Goal: Task Accomplishment & Management: Complete application form

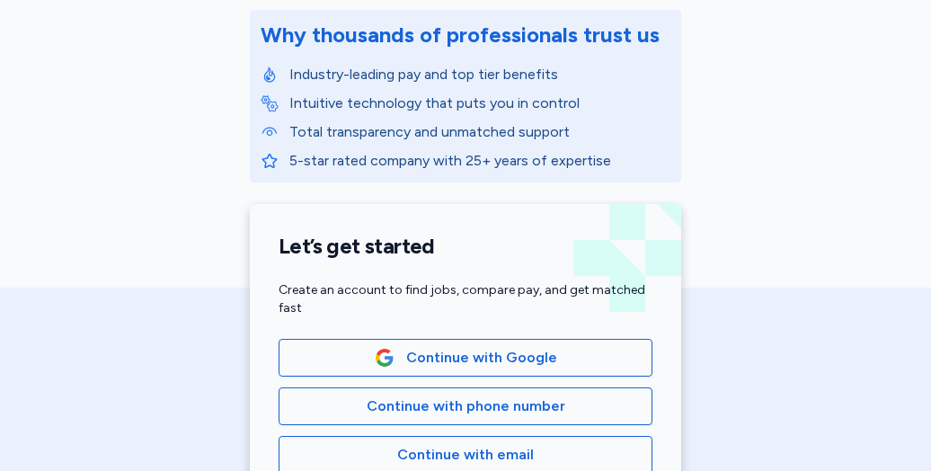
scroll to position [241, 0]
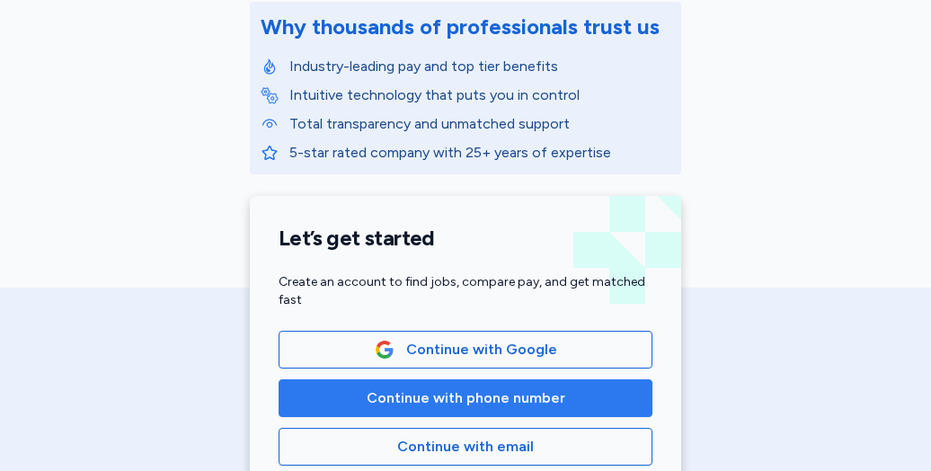
click at [496, 402] on span "Continue with phone number" at bounding box center [466, 398] width 199 height 22
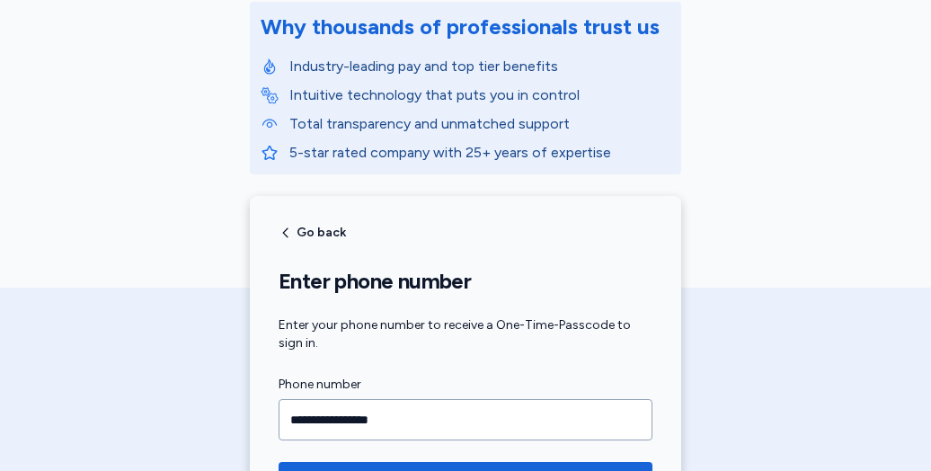
scroll to position [427, 0]
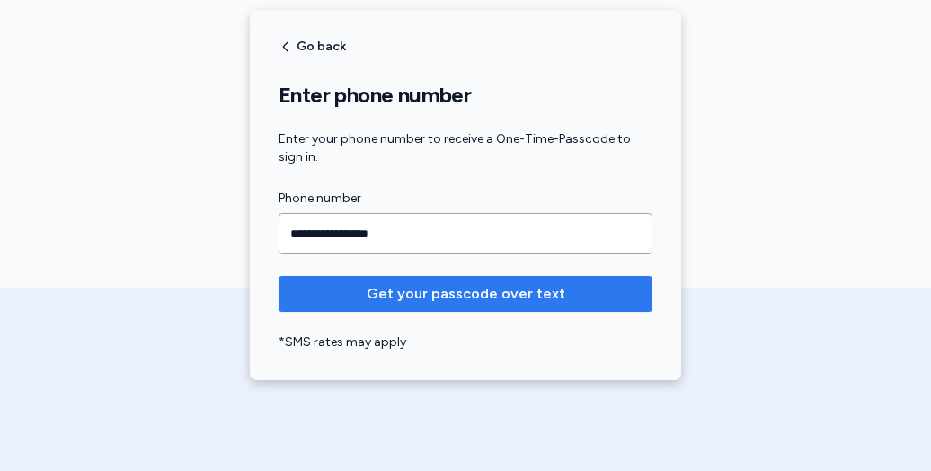
type input "**********"
click at [444, 298] on span "Get your passcode over text" at bounding box center [466, 294] width 199 height 22
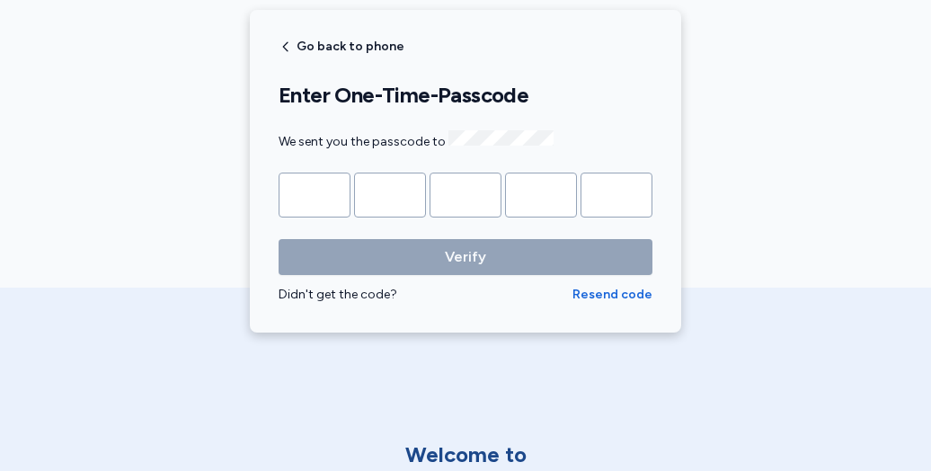
type input "*"
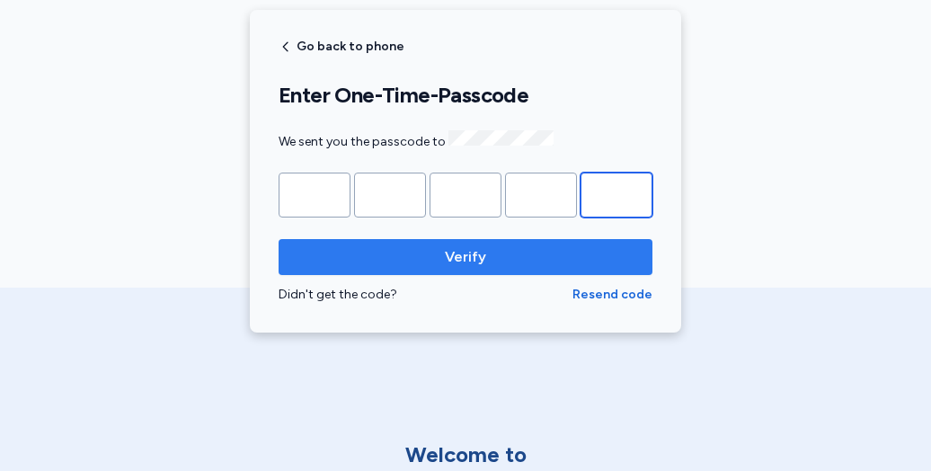
type input "*"
click at [462, 259] on span "Verify" at bounding box center [465, 257] width 41 height 22
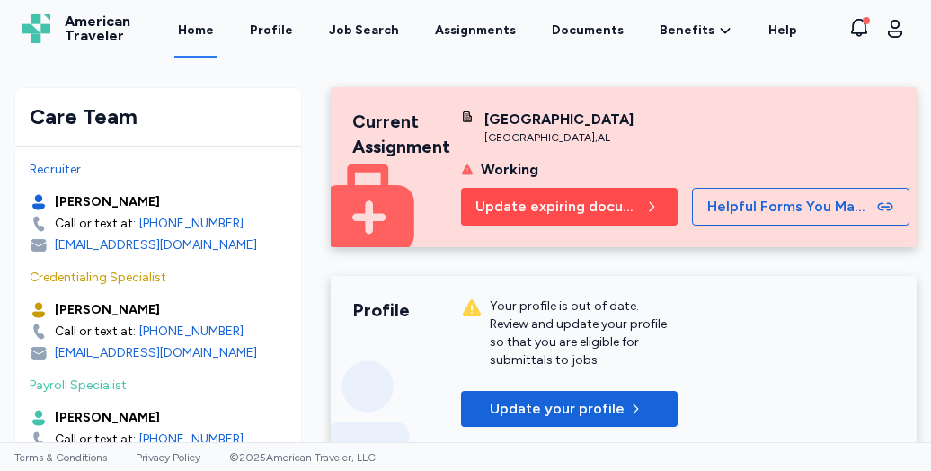
click at [578, 215] on button "Update expiring documents" at bounding box center [569, 207] width 217 height 38
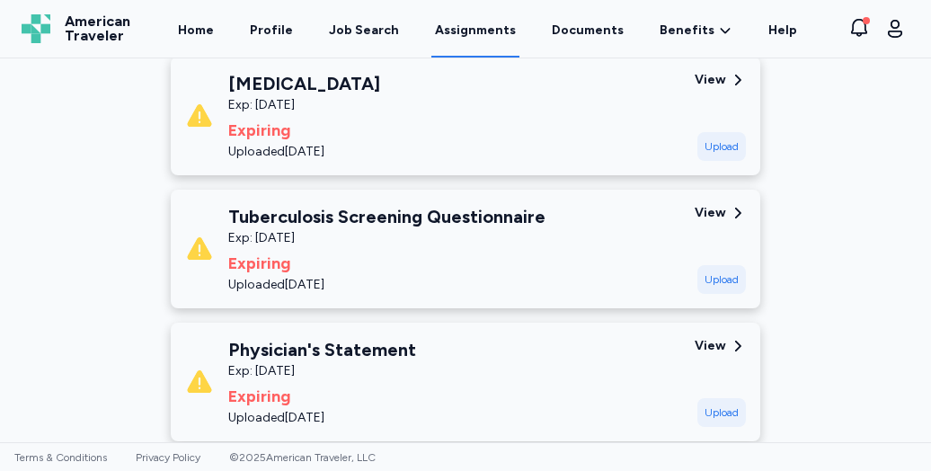
scroll to position [460, 0]
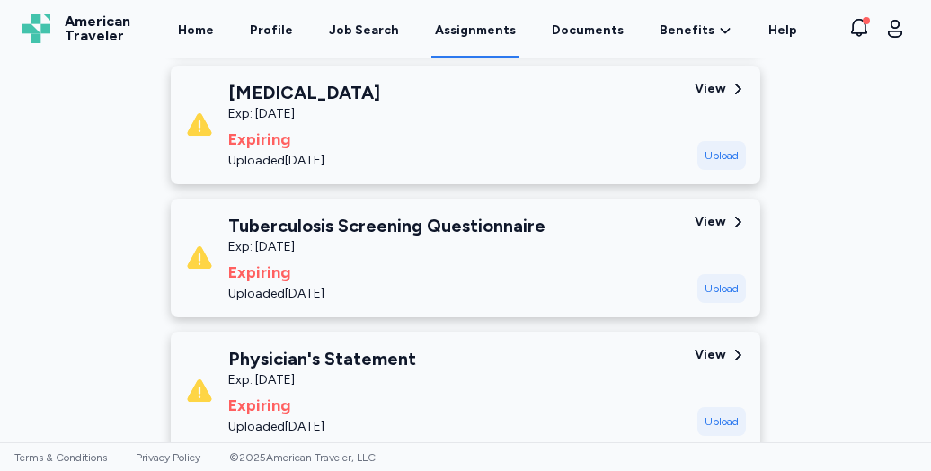
click at [730, 217] on icon at bounding box center [738, 222] width 16 height 16
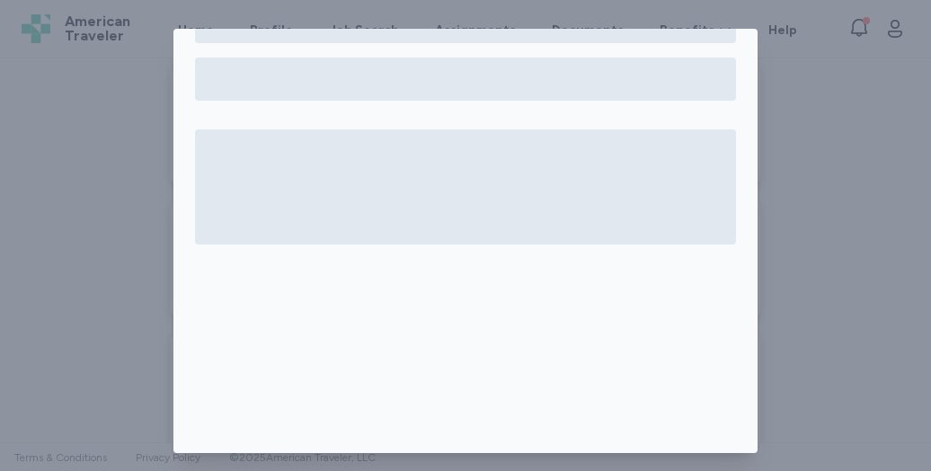
scroll to position [0, 0]
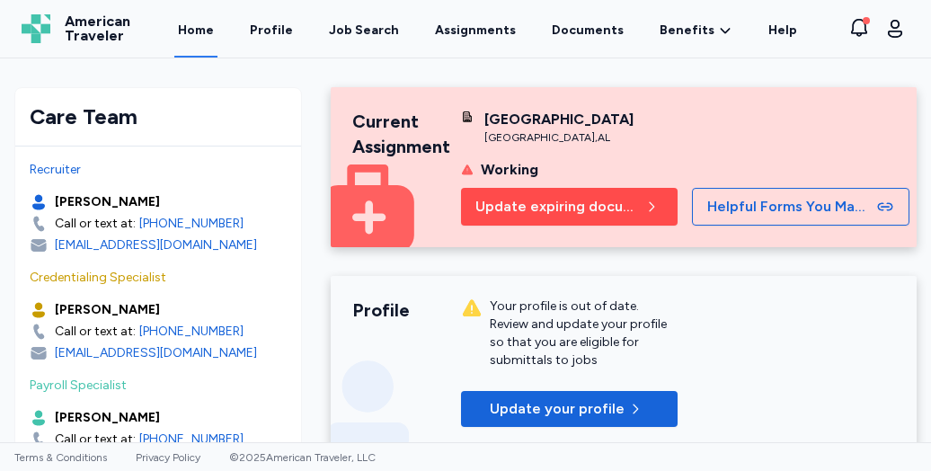
click at [572, 217] on span "Update expiring documents" at bounding box center [558, 207] width 166 height 22
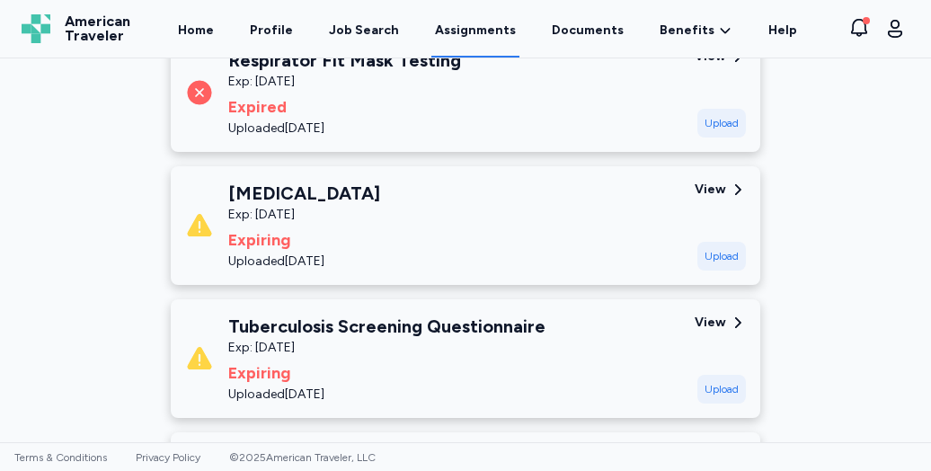
scroll to position [364, 0]
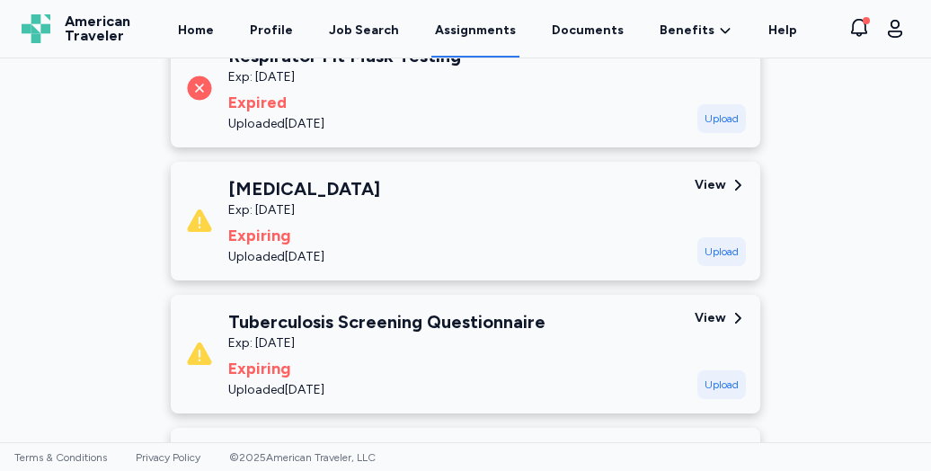
click at [716, 317] on div "View" at bounding box center [710, 318] width 31 height 18
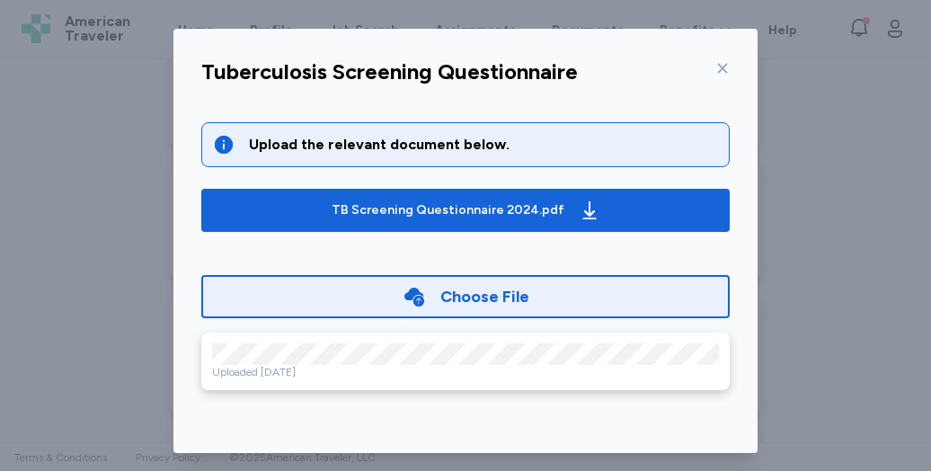
click at [457, 296] on div "Choose File" at bounding box center [484, 296] width 89 height 25
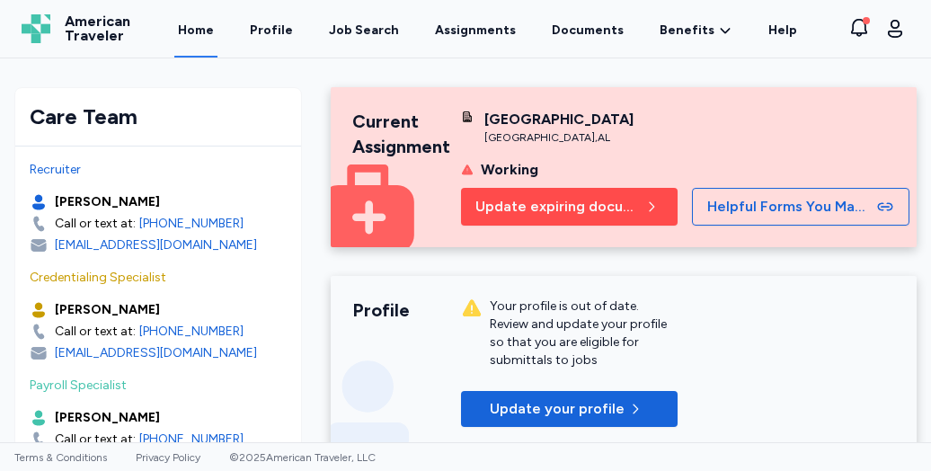
click at [550, 217] on span "Update expiring documents" at bounding box center [558, 207] width 166 height 22
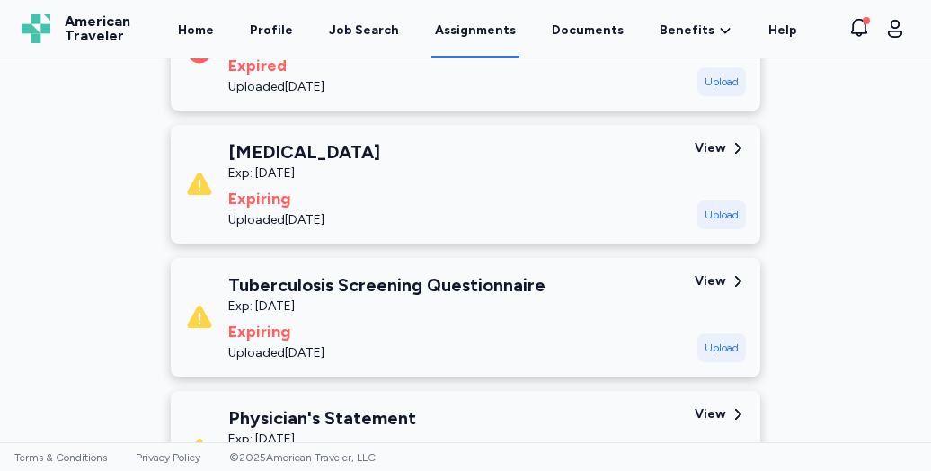
scroll to position [405, 0]
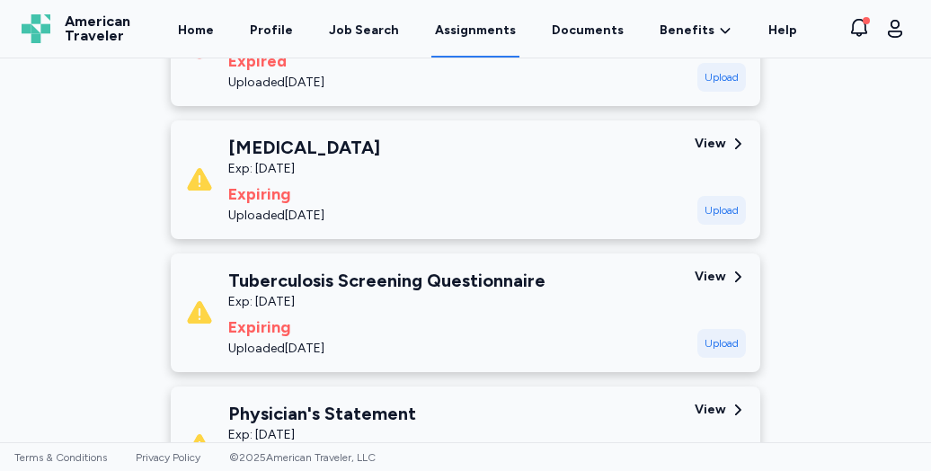
click at [733, 269] on icon at bounding box center [738, 277] width 16 height 16
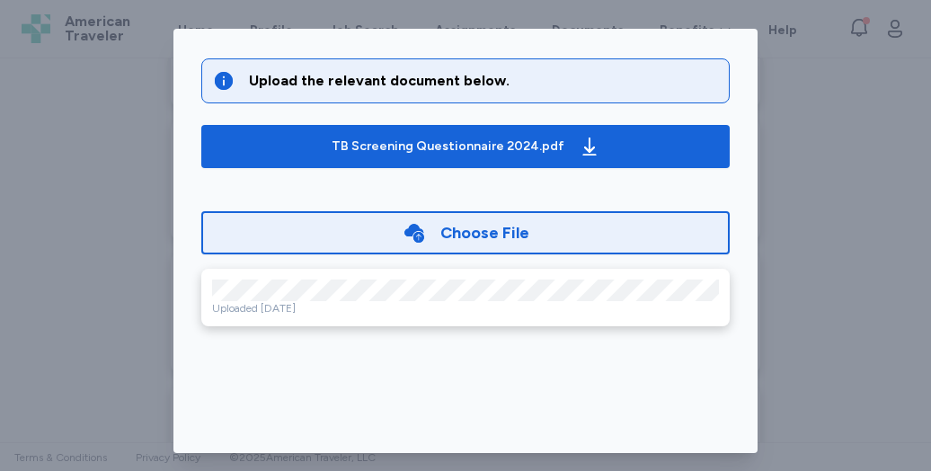
scroll to position [68, 0]
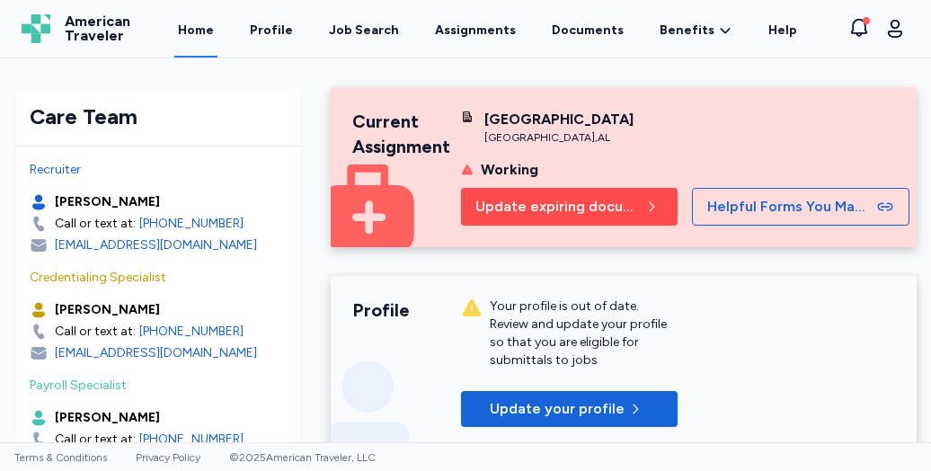
click at [563, 213] on button "Update expiring documents" at bounding box center [569, 207] width 217 height 38
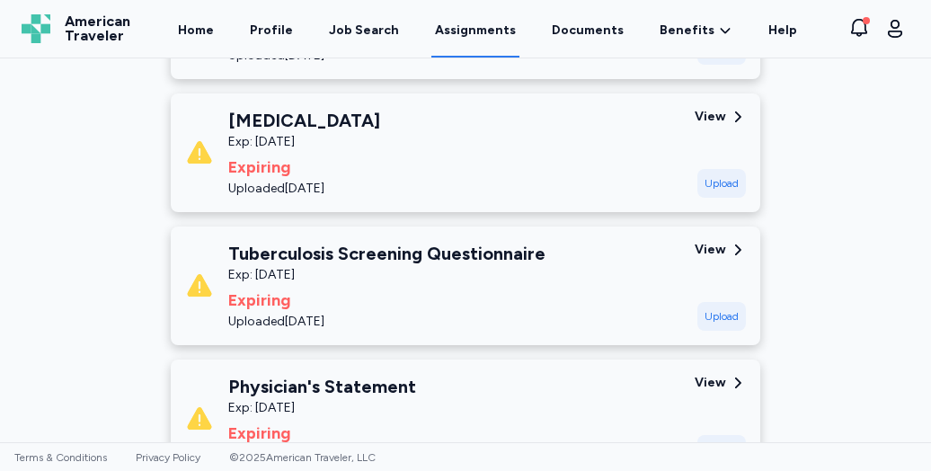
scroll to position [437, 0]
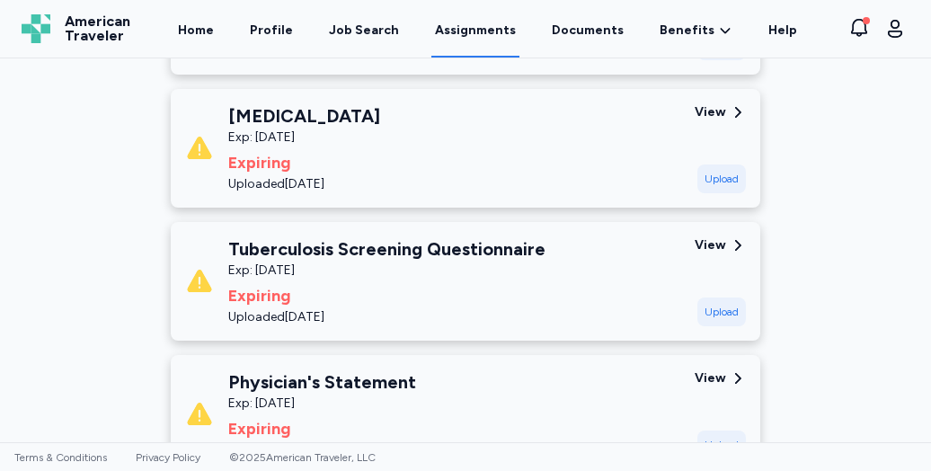
click at [730, 249] on icon at bounding box center [738, 245] width 16 height 16
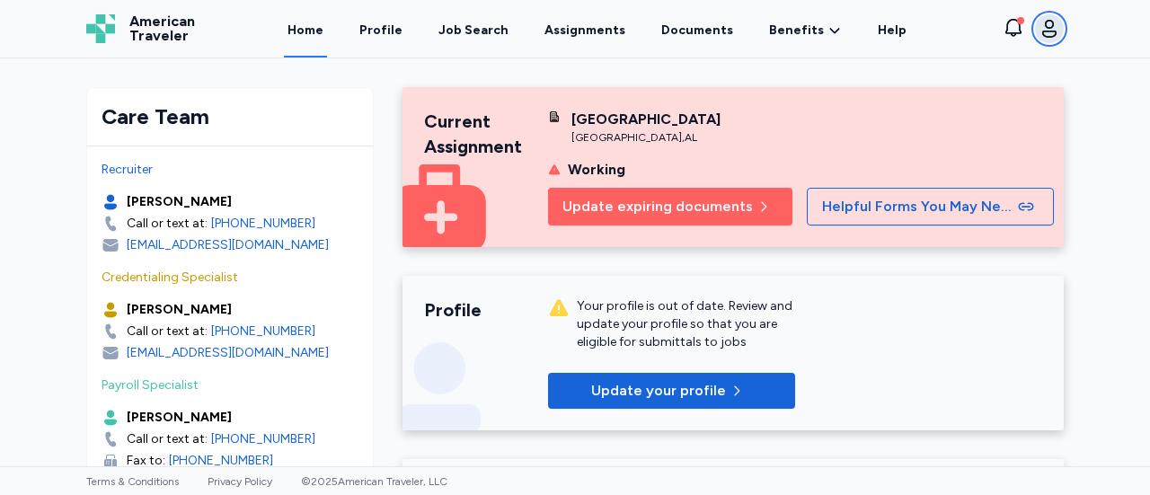
click at [1046, 24] on icon "button" at bounding box center [1049, 29] width 14 height 18
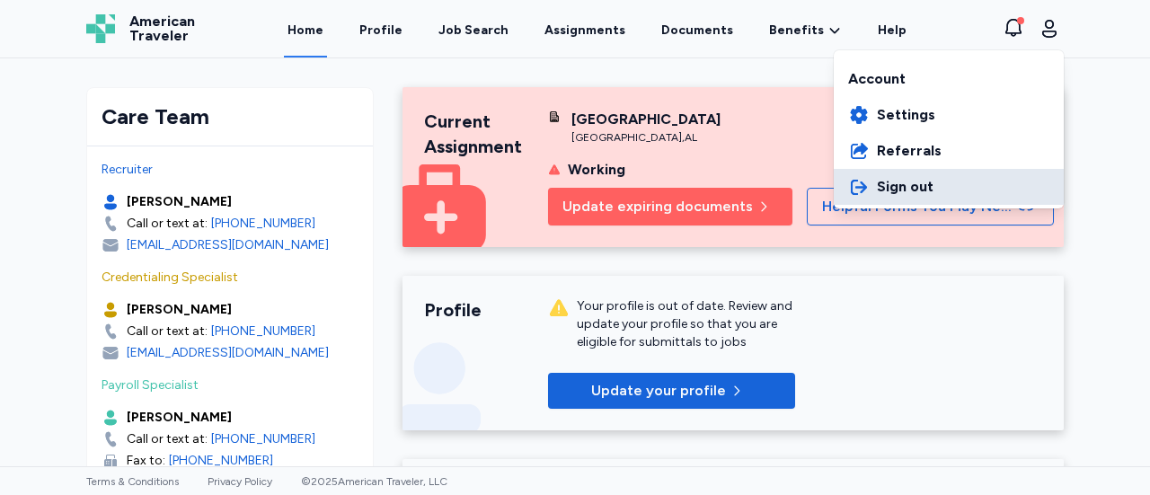
click at [917, 177] on span "Sign out" at bounding box center [905, 187] width 57 height 22
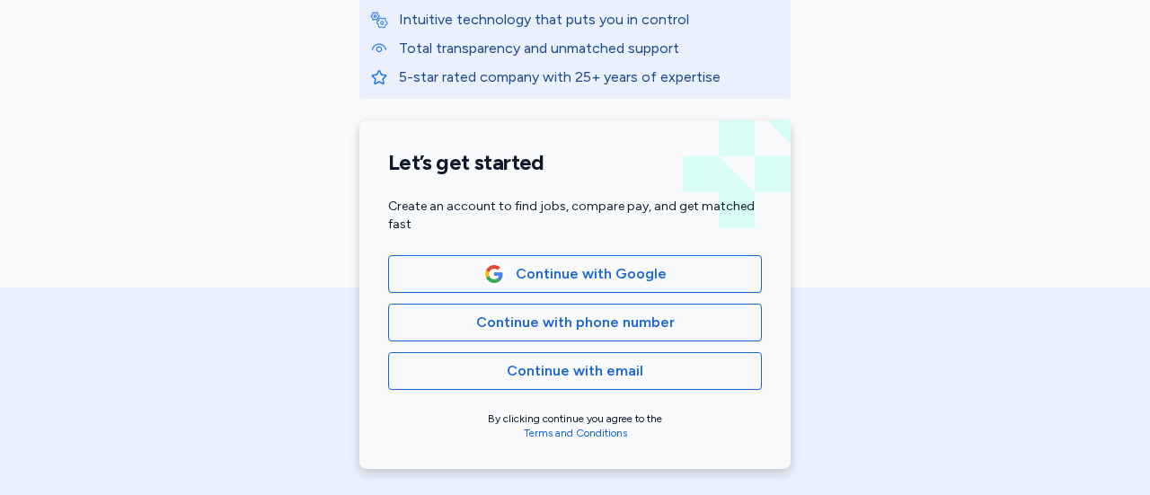
scroll to position [314, 0]
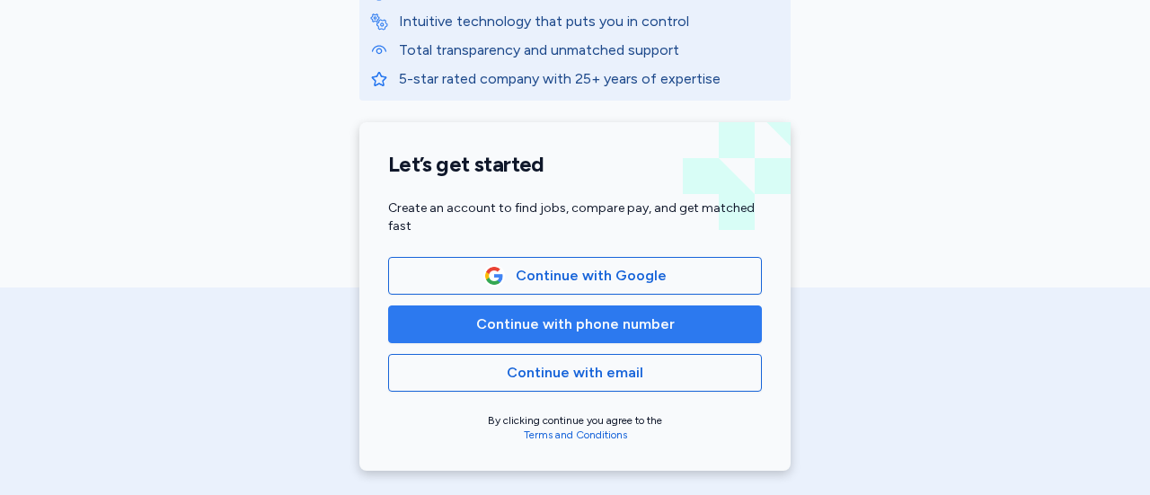
click at [599, 330] on span "Continue with phone number" at bounding box center [575, 325] width 199 height 22
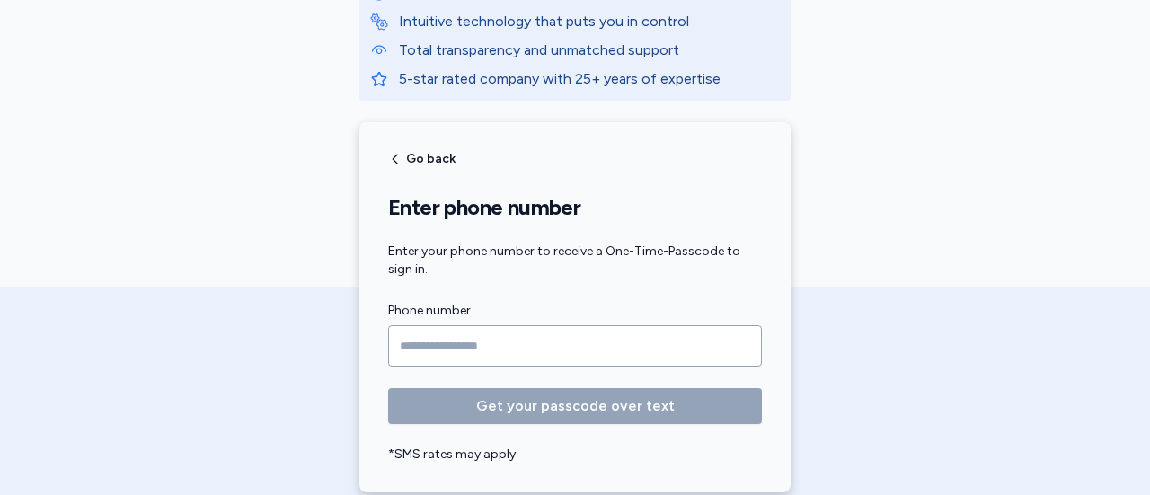
click at [416, 343] on input "Phone number" at bounding box center [575, 345] width 374 height 41
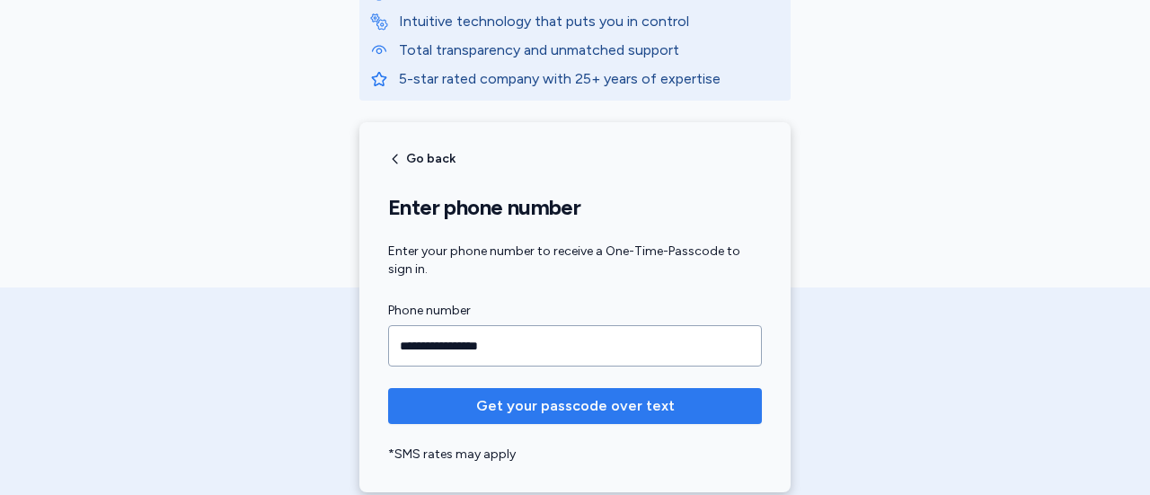
type input "**********"
click at [540, 414] on span "Get your passcode over text" at bounding box center [575, 406] width 199 height 22
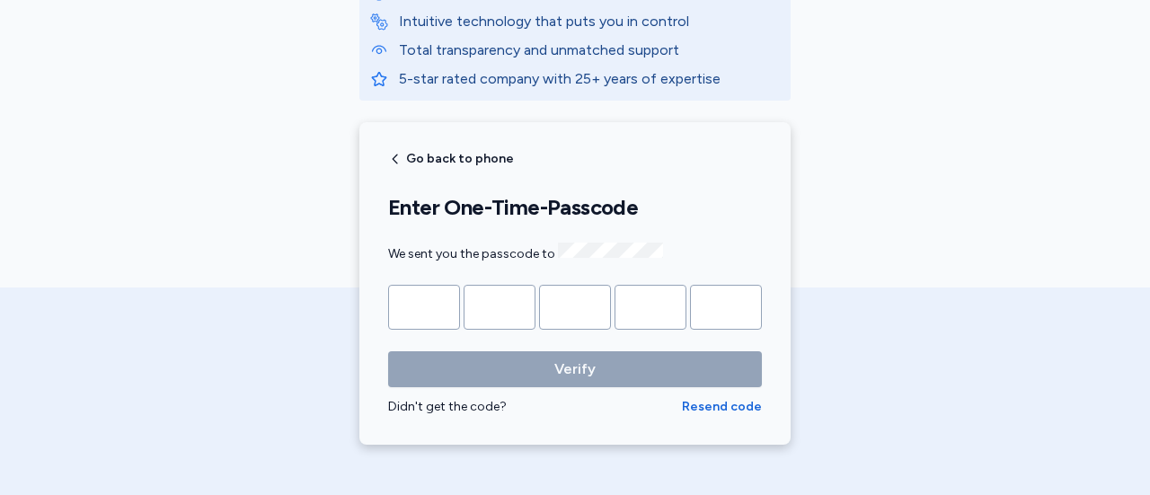
type input "*"
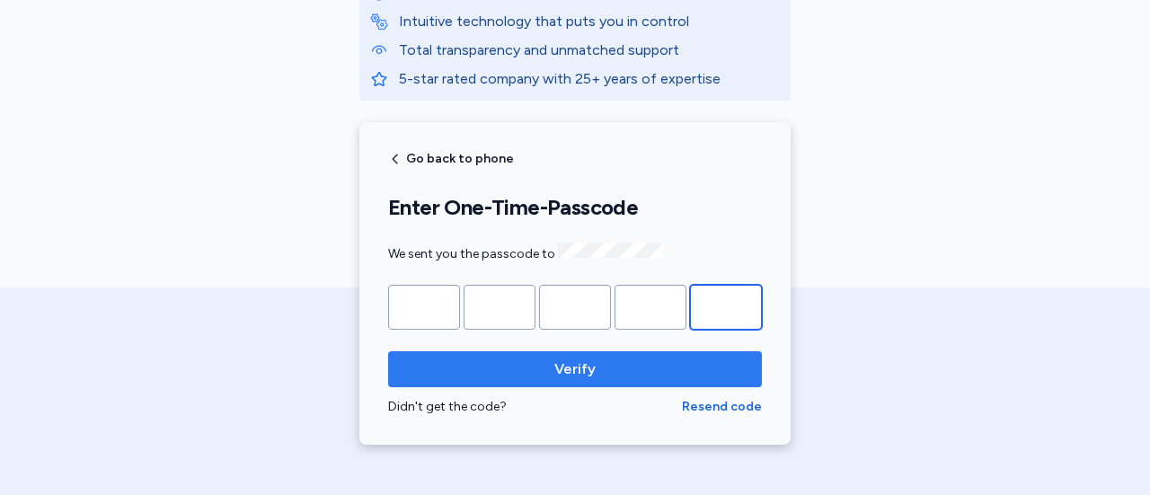
type input "*"
click at [564, 366] on span "Verify" at bounding box center [574, 370] width 41 height 22
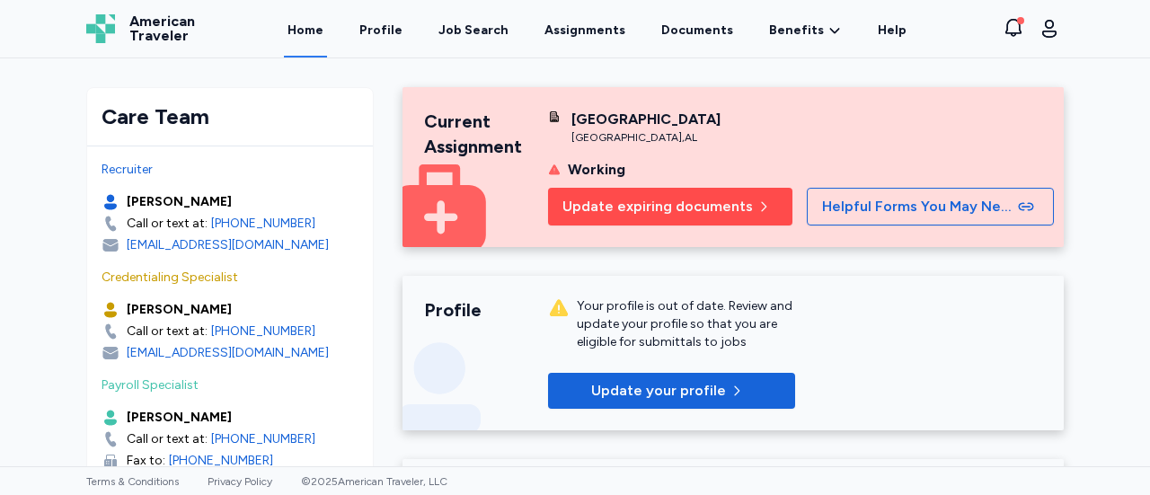
click at [672, 217] on span "Update expiring documents" at bounding box center [657, 207] width 190 height 22
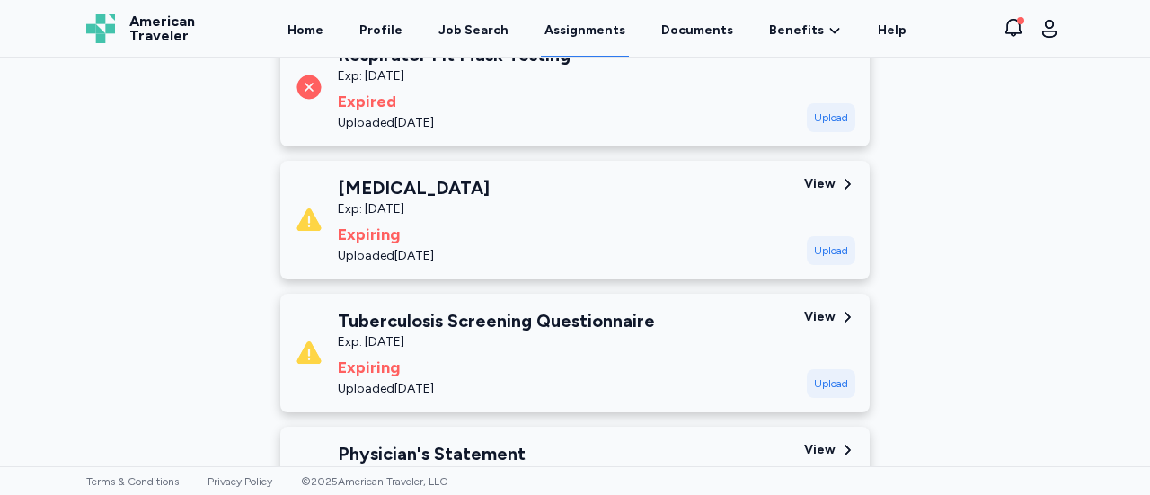
scroll to position [369, 0]
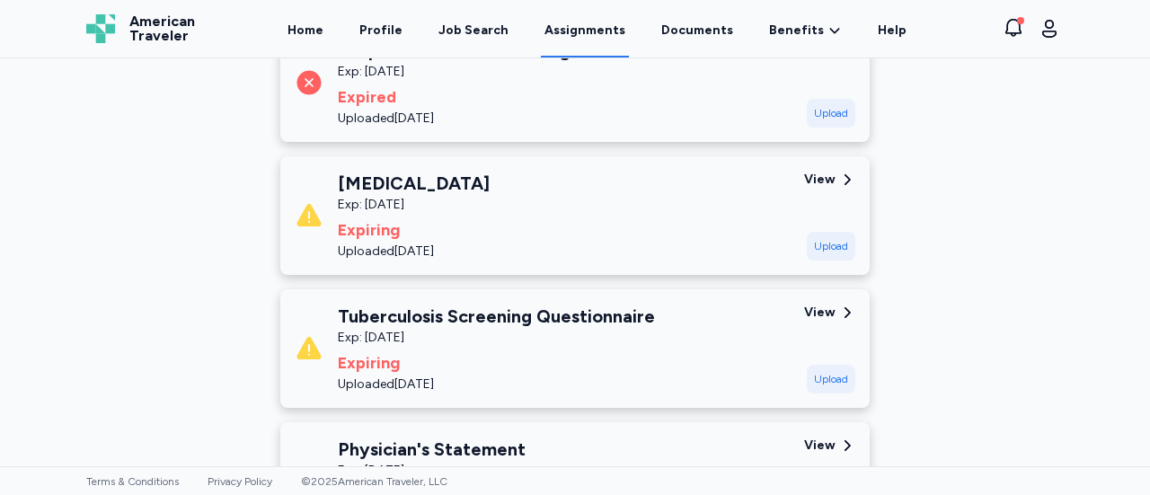
click at [839, 315] on icon at bounding box center [847, 313] width 16 height 16
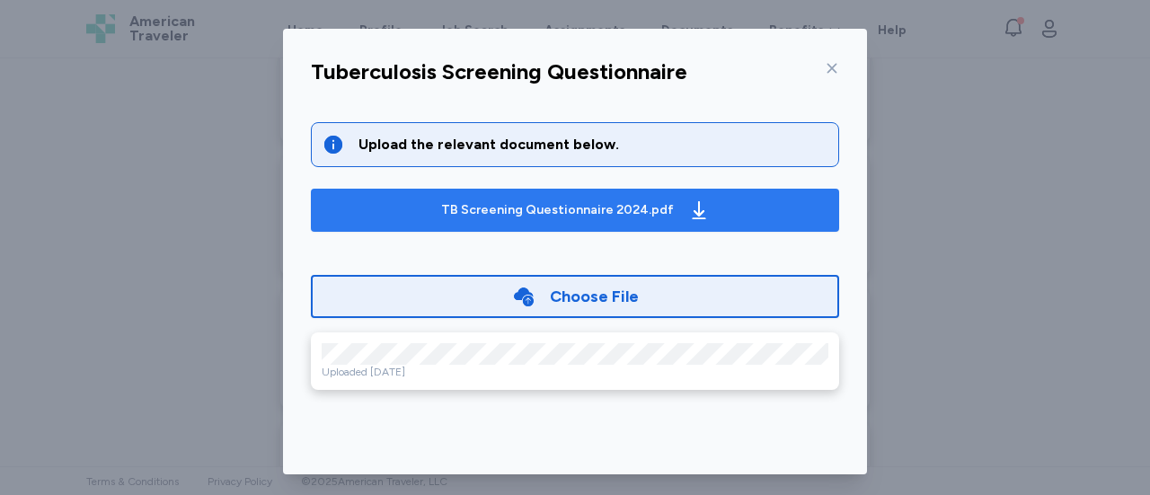
click at [515, 213] on div "TB Screening Questionnaire 2024.pdf" at bounding box center [557, 210] width 233 height 18
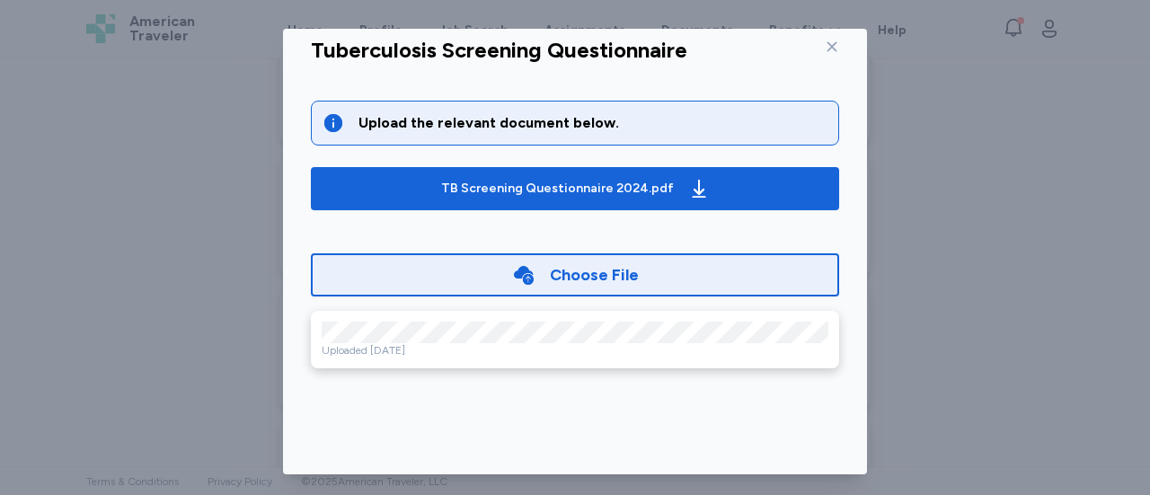
scroll to position [0, 0]
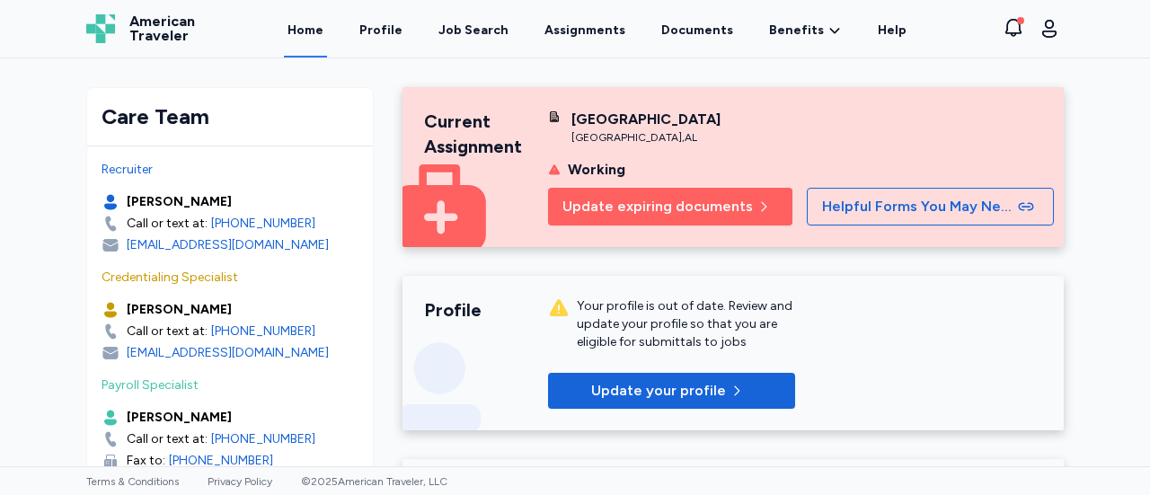
click at [650, 217] on span "Update expiring documents" at bounding box center [657, 207] width 190 height 22
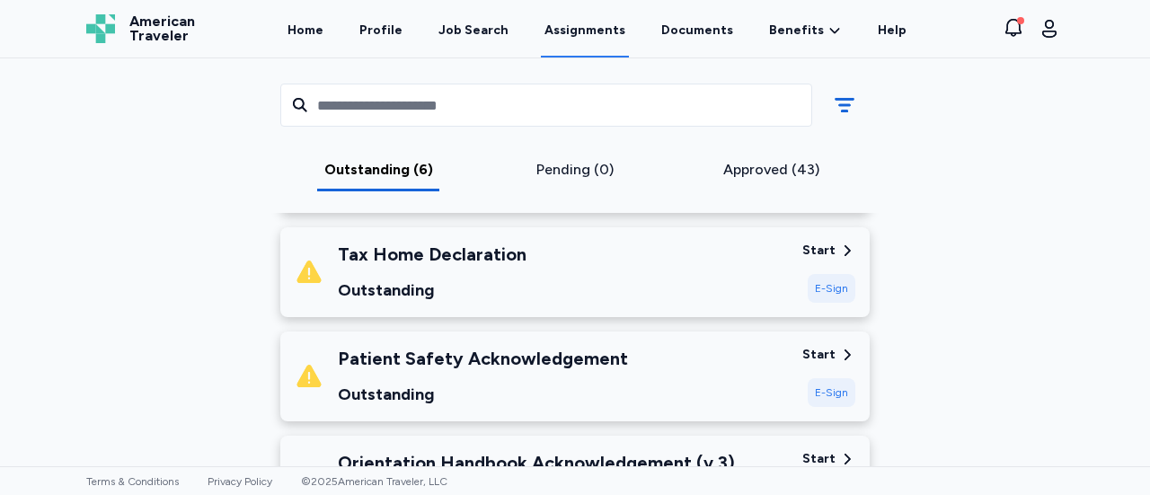
scroll to position [969, 0]
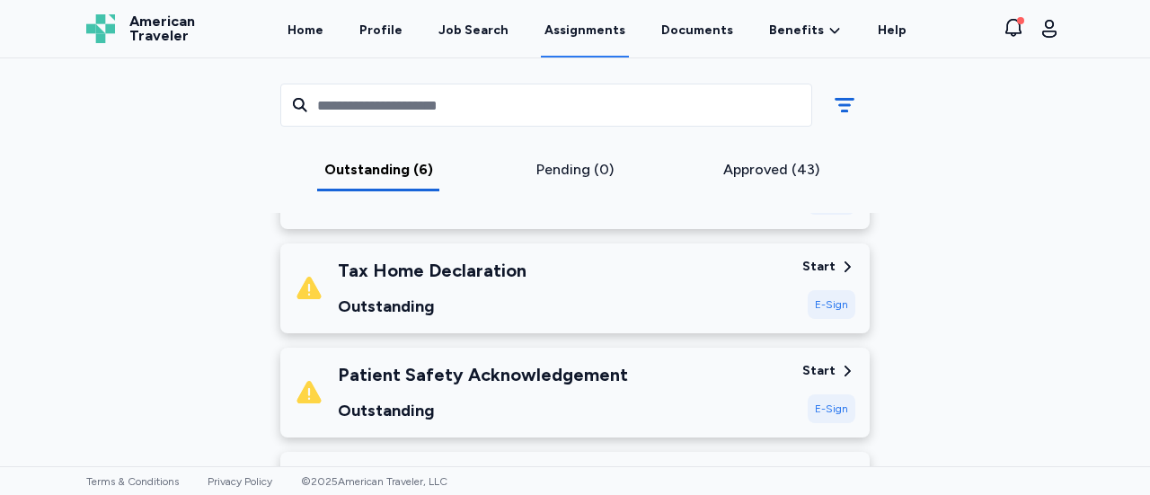
click at [827, 407] on div "E-Sign" at bounding box center [832, 408] width 48 height 29
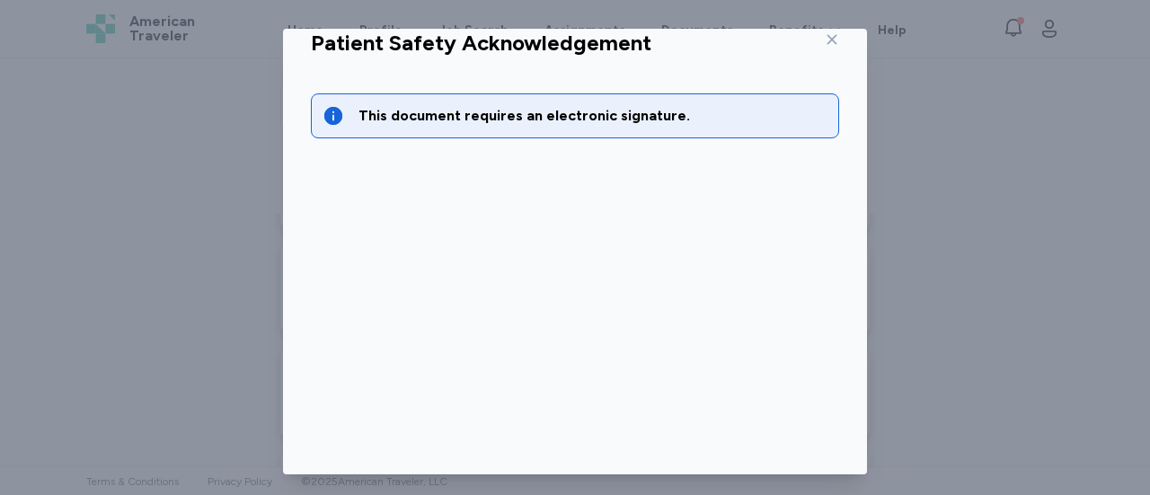
scroll to position [0, 0]
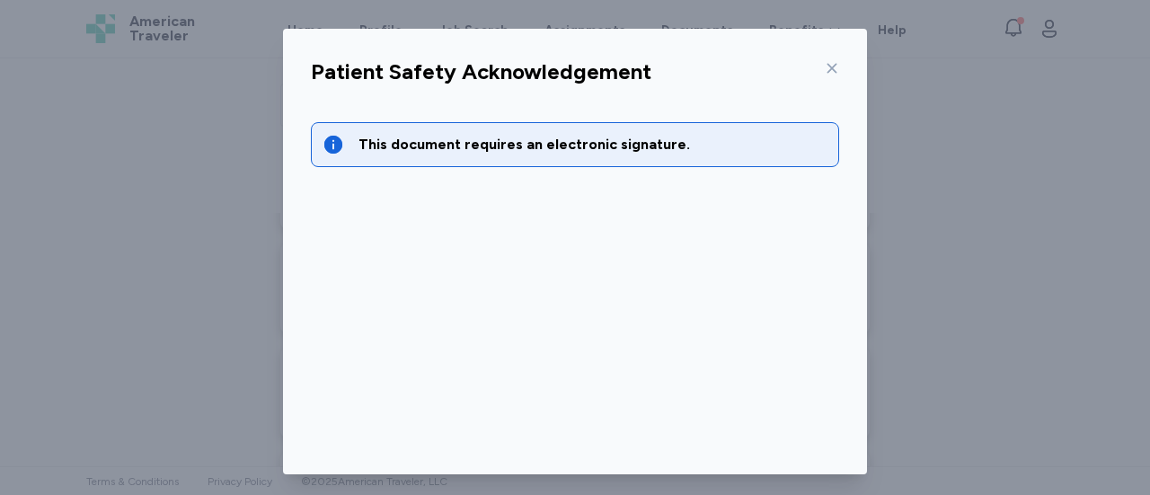
click at [491, 151] on div "This document requires an electronic signature." at bounding box center [593, 145] width 469 height 22
drag, startPoint x: 491, startPoint y: 151, endPoint x: 864, endPoint y: 236, distance: 382.5
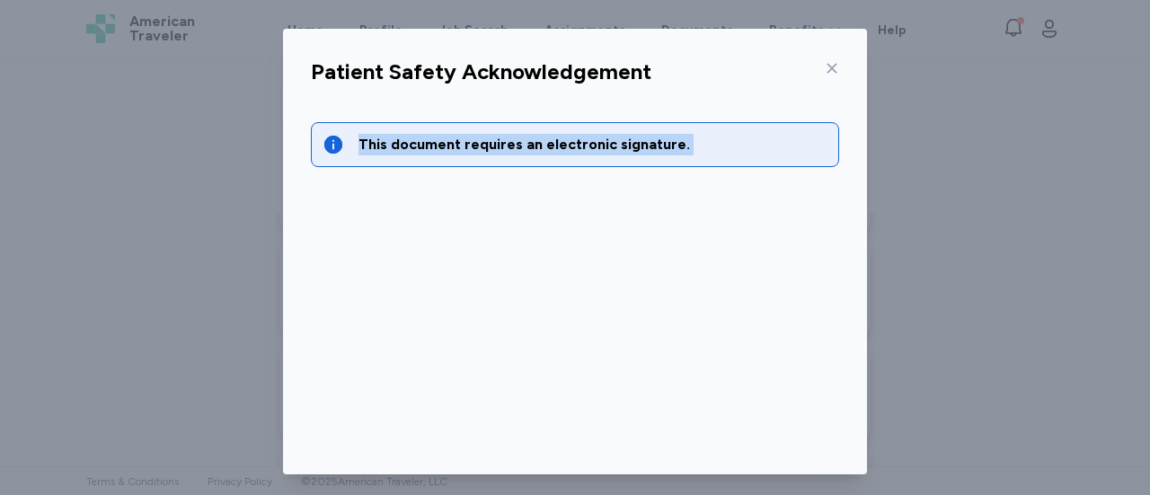
click at [864, 236] on div "Patient Safety Acknowledgement This document requires an electronic signature. …" at bounding box center [575, 252] width 584 height 446
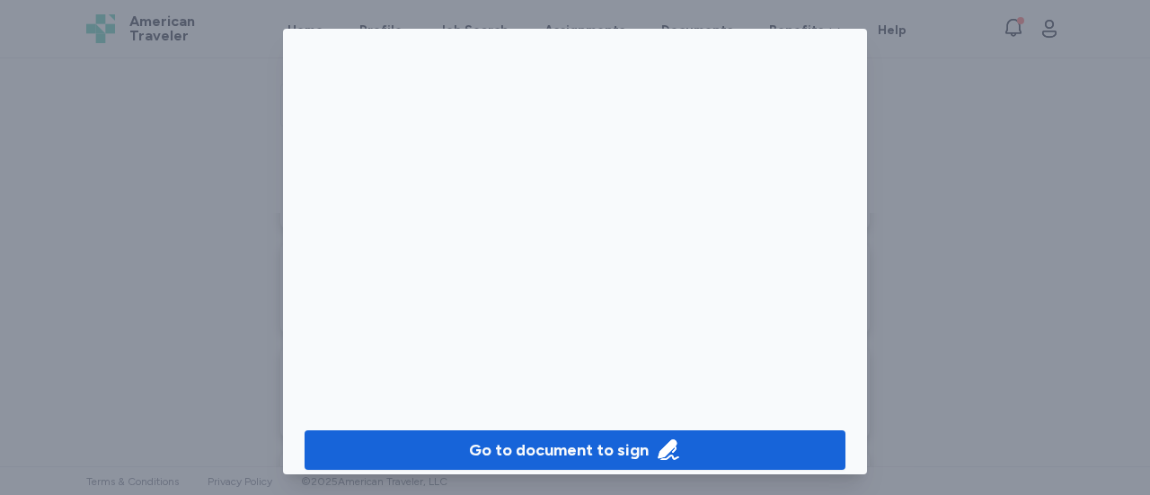
scroll to position [183, 0]
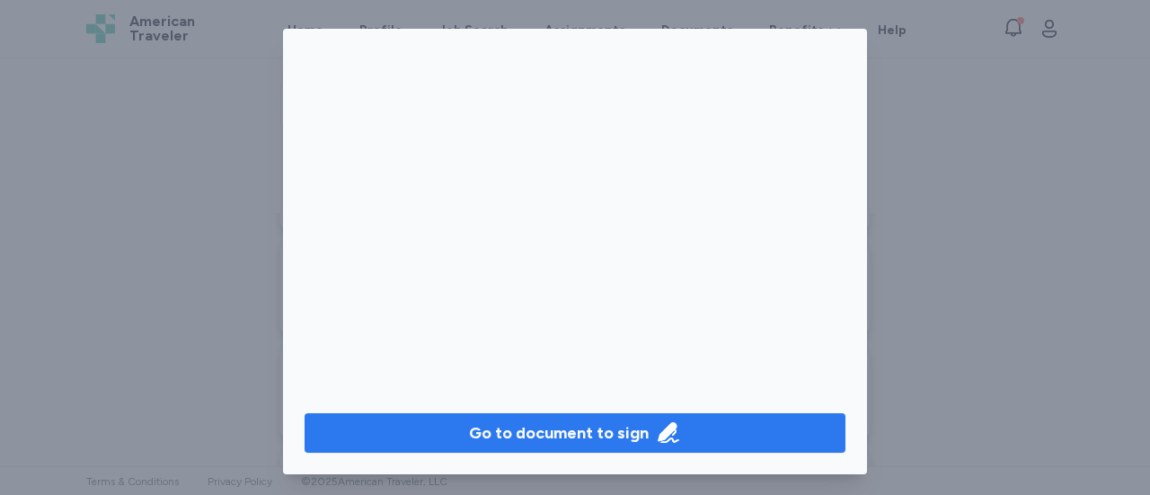
click at [579, 432] on div "Go to document to sign" at bounding box center [559, 433] width 180 height 25
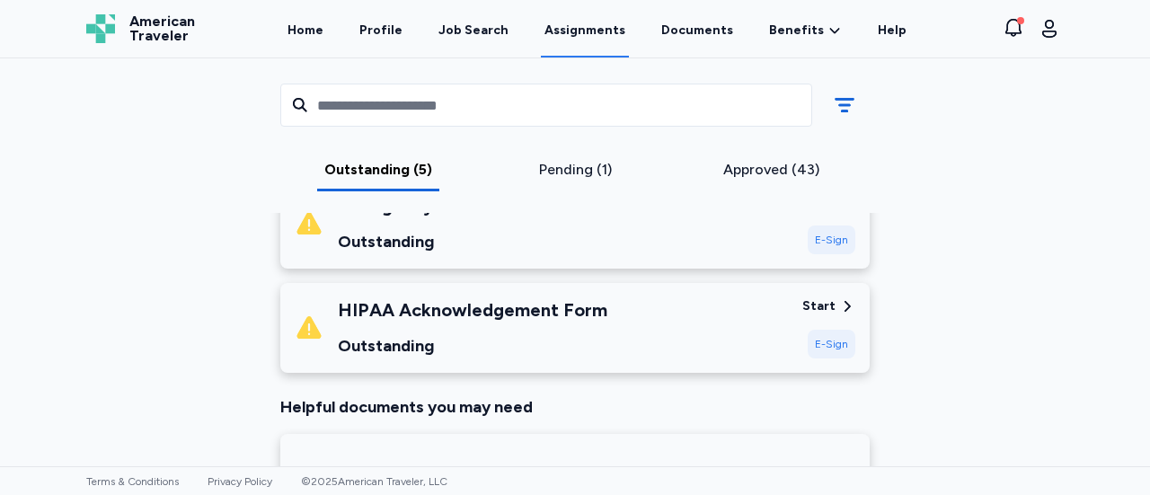
scroll to position [1204, 0]
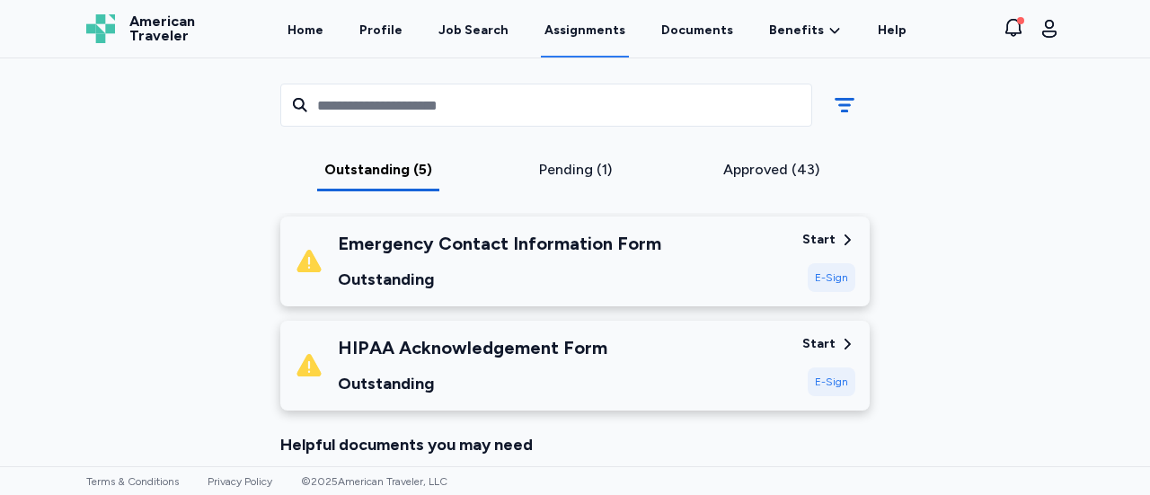
click at [819, 379] on div "E-Sign" at bounding box center [832, 381] width 48 height 29
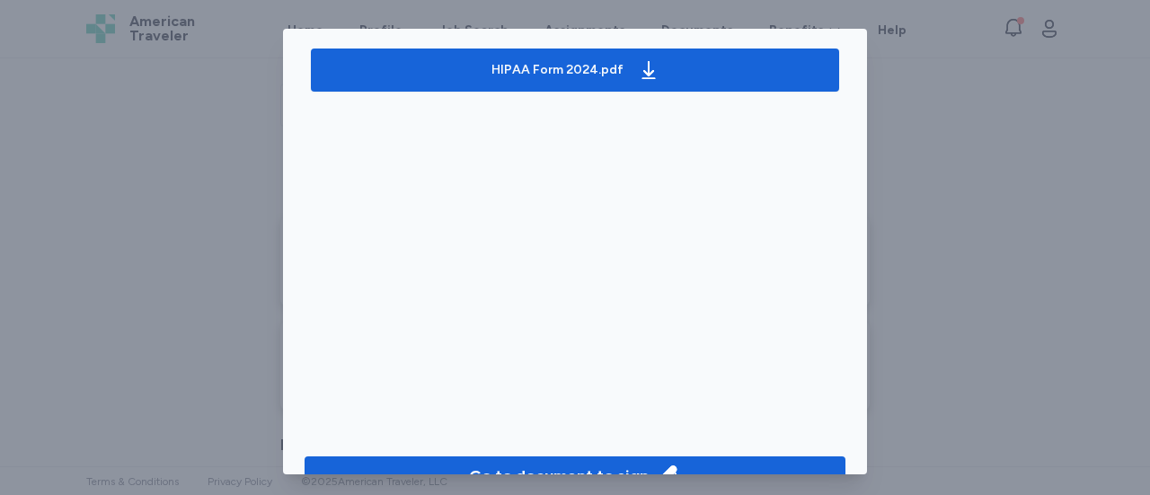
scroll to position [183, 0]
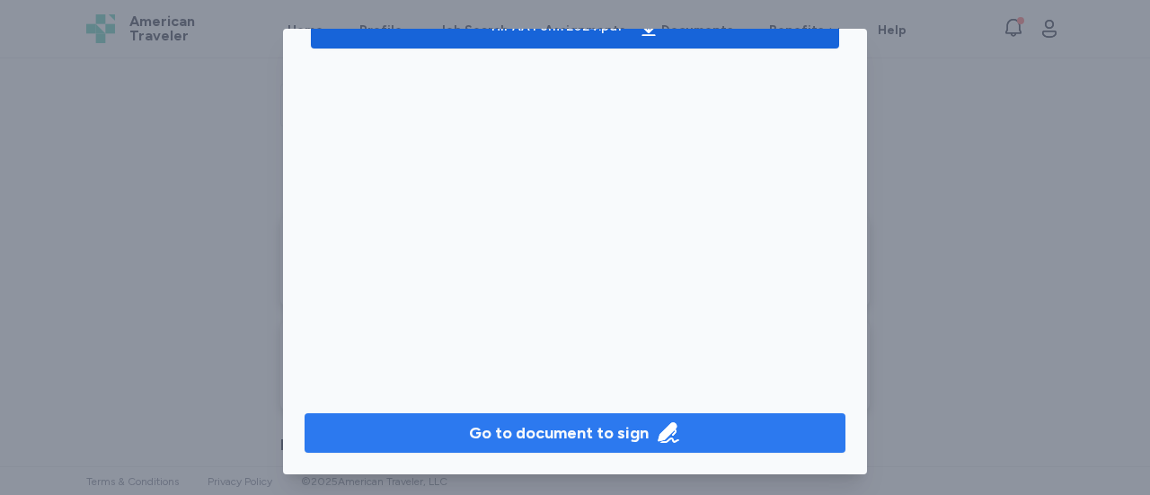
click at [607, 437] on div "Go to document to sign" at bounding box center [559, 433] width 180 height 25
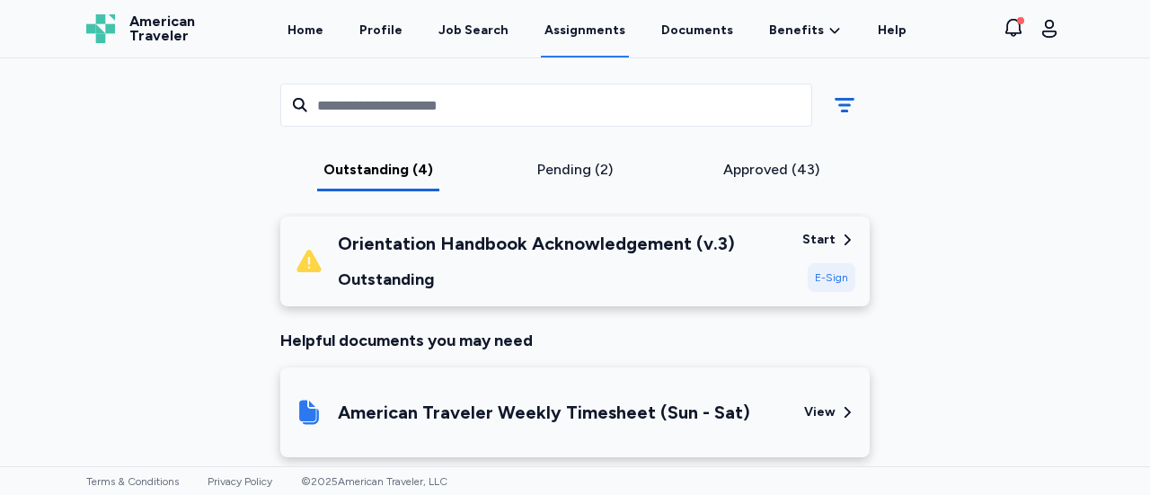
click at [828, 279] on div "E-Sign" at bounding box center [832, 277] width 48 height 29
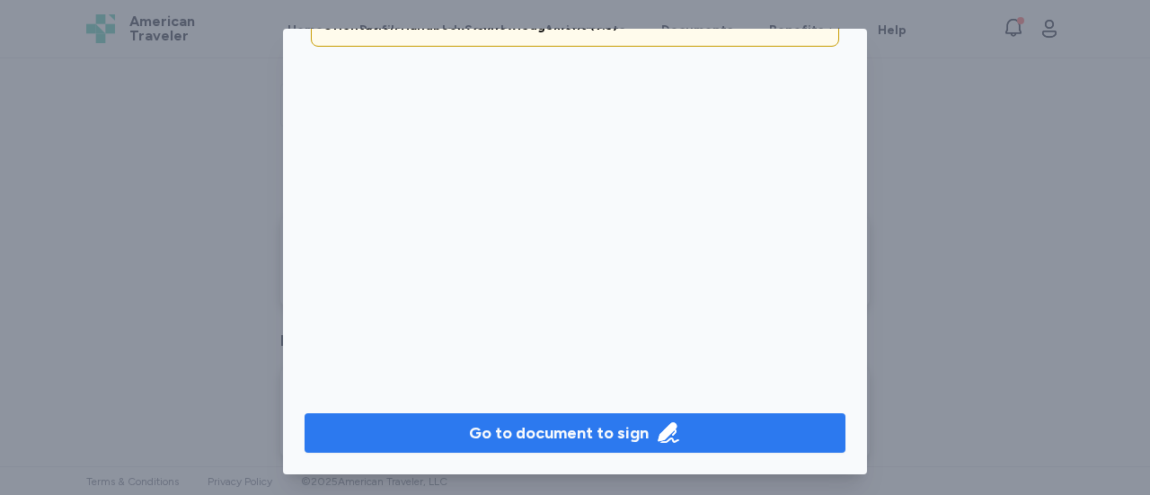
click at [656, 437] on icon "button" at bounding box center [668, 433] width 25 height 25
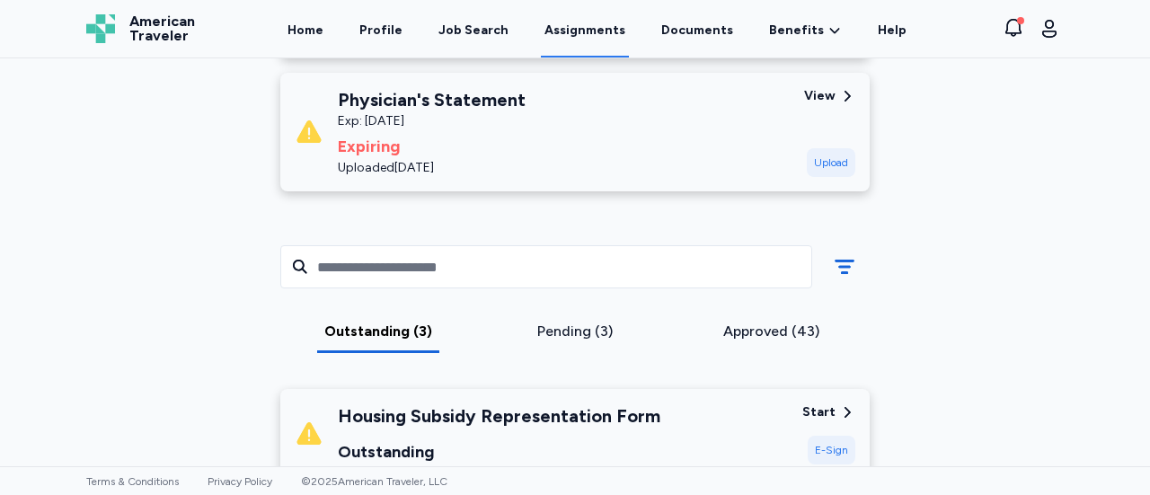
scroll to position [733, 0]
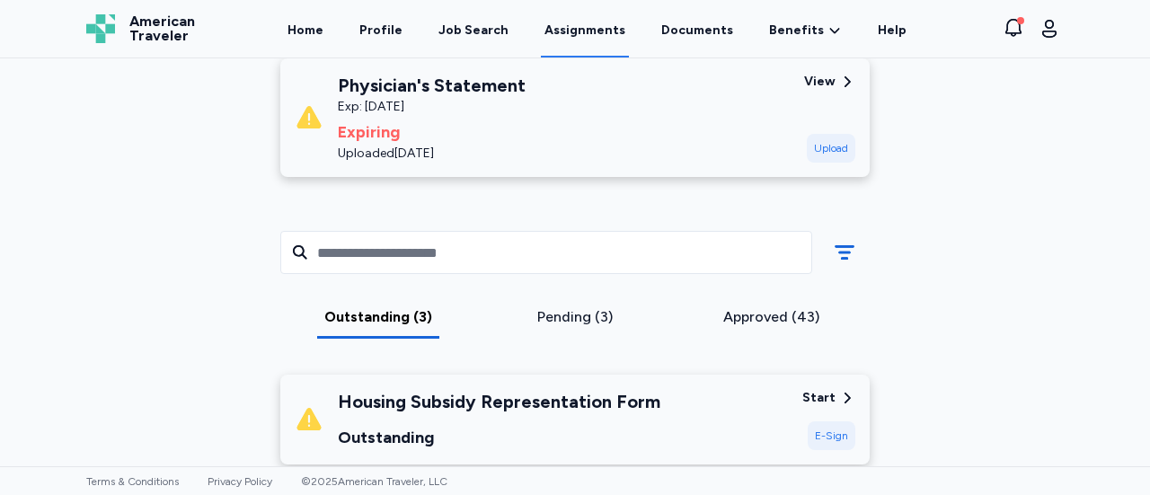
click at [824, 435] on div "E-Sign" at bounding box center [832, 435] width 48 height 29
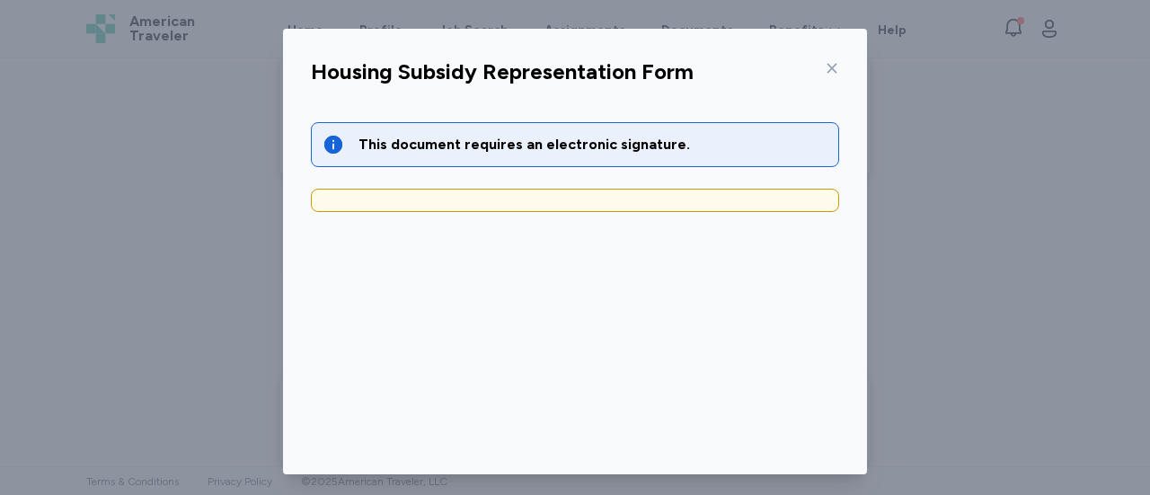
scroll to position [183, 0]
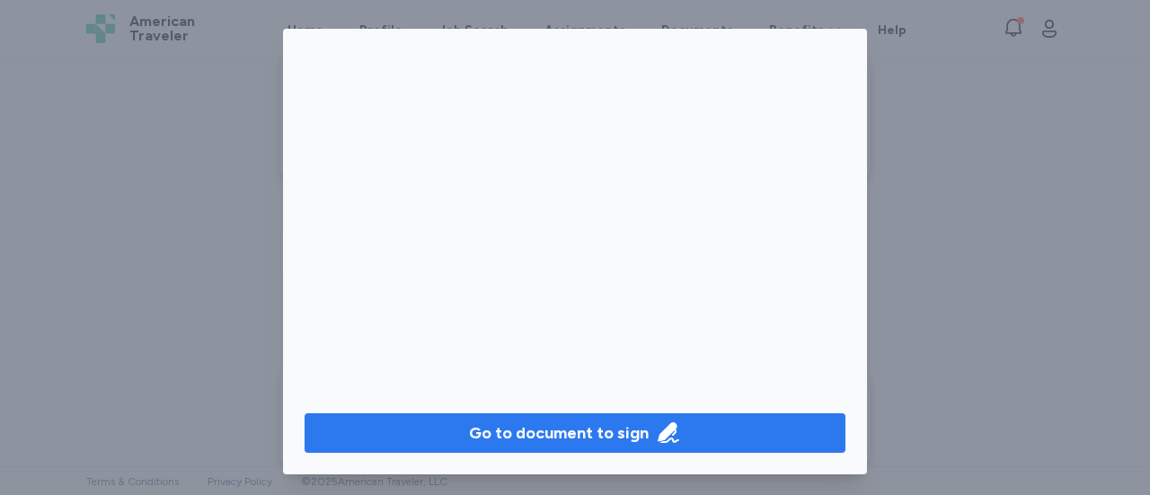
click at [609, 439] on div "Go to document to sign" at bounding box center [559, 433] width 180 height 25
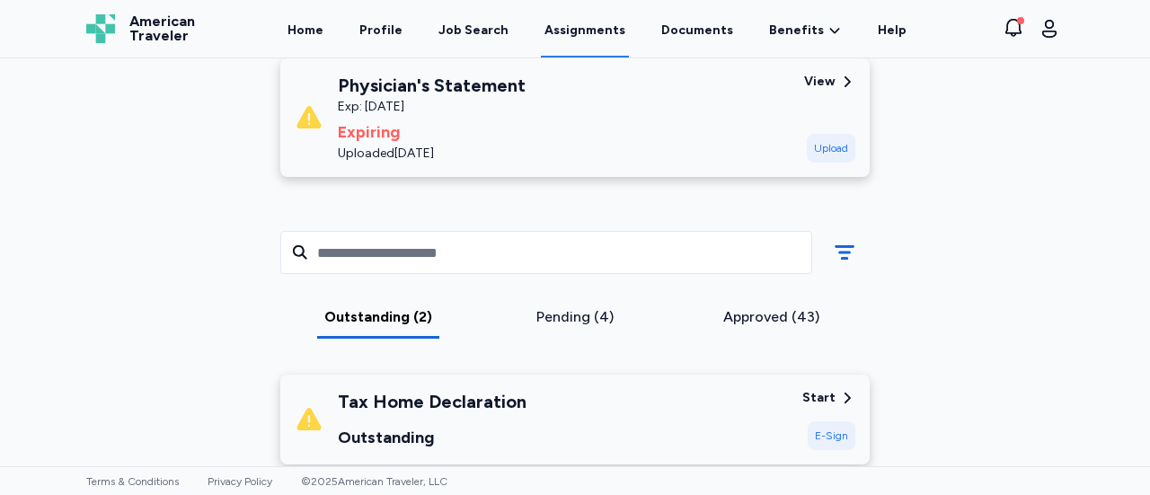
click at [828, 435] on div "E-Sign" at bounding box center [832, 435] width 48 height 29
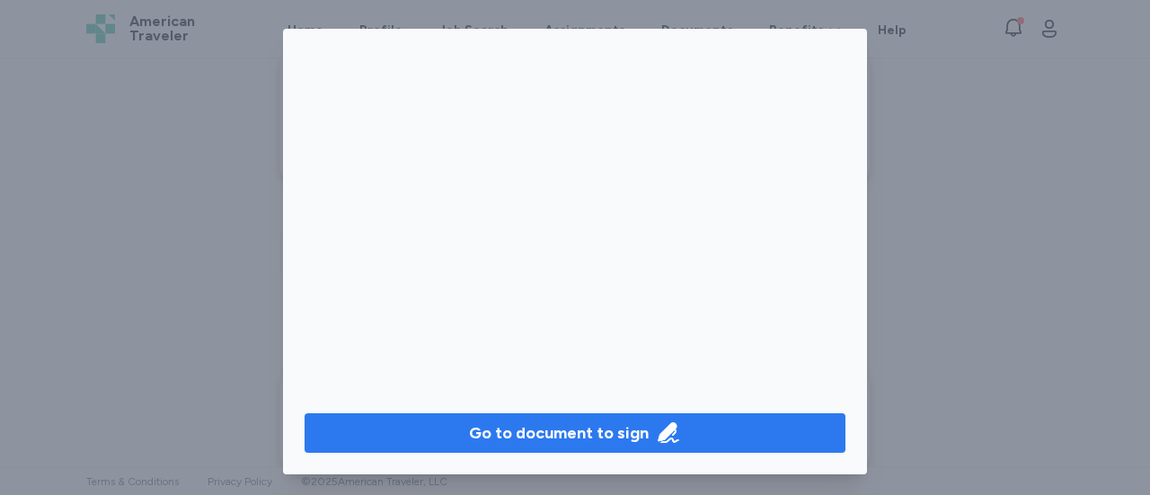
click at [584, 438] on div "Go to document to sign" at bounding box center [559, 433] width 180 height 25
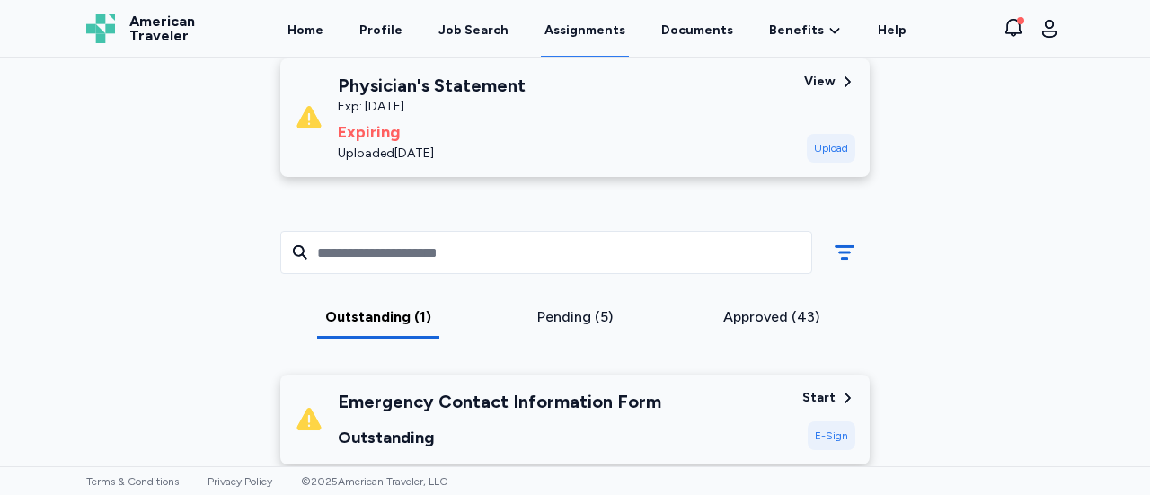
click at [825, 427] on div "E-Sign" at bounding box center [832, 435] width 48 height 29
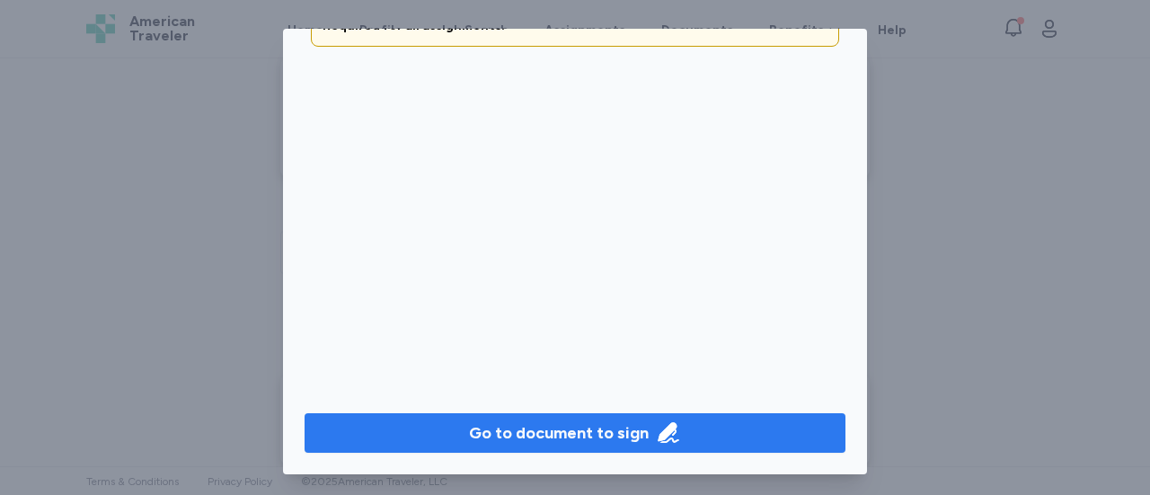
click at [571, 443] on div "Go to document to sign" at bounding box center [559, 433] width 180 height 25
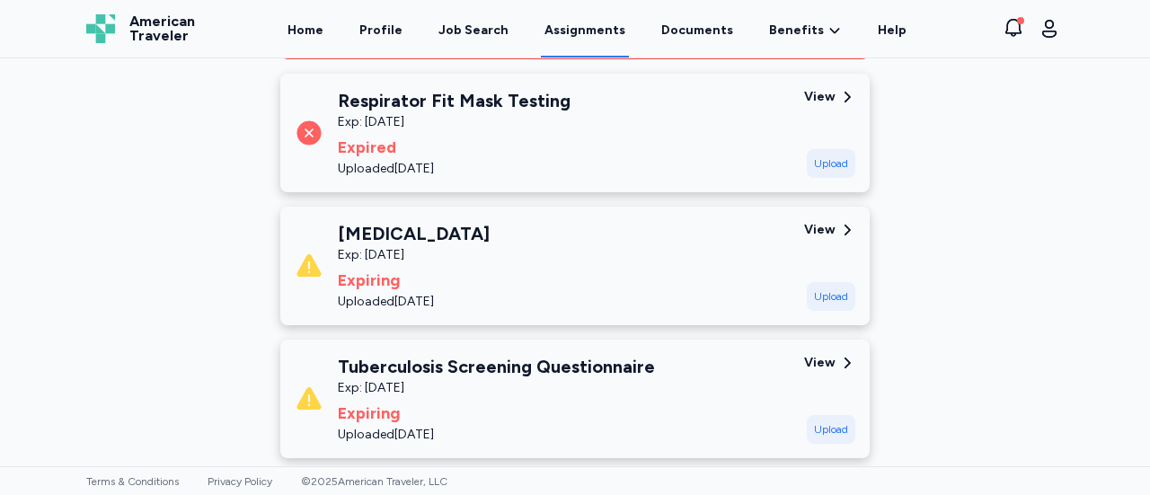
scroll to position [325, 0]
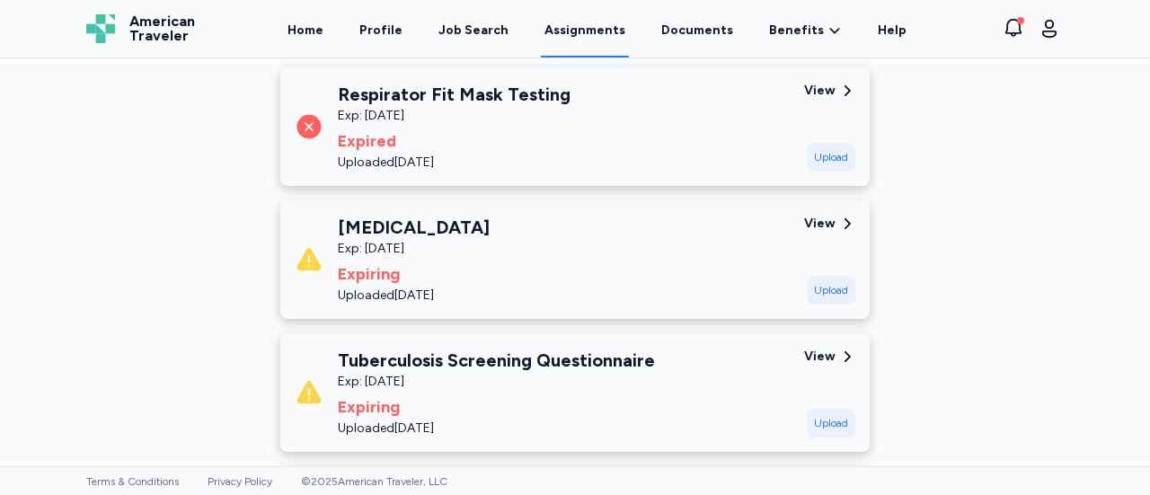
click at [847, 350] on icon at bounding box center [847, 357] width 16 height 16
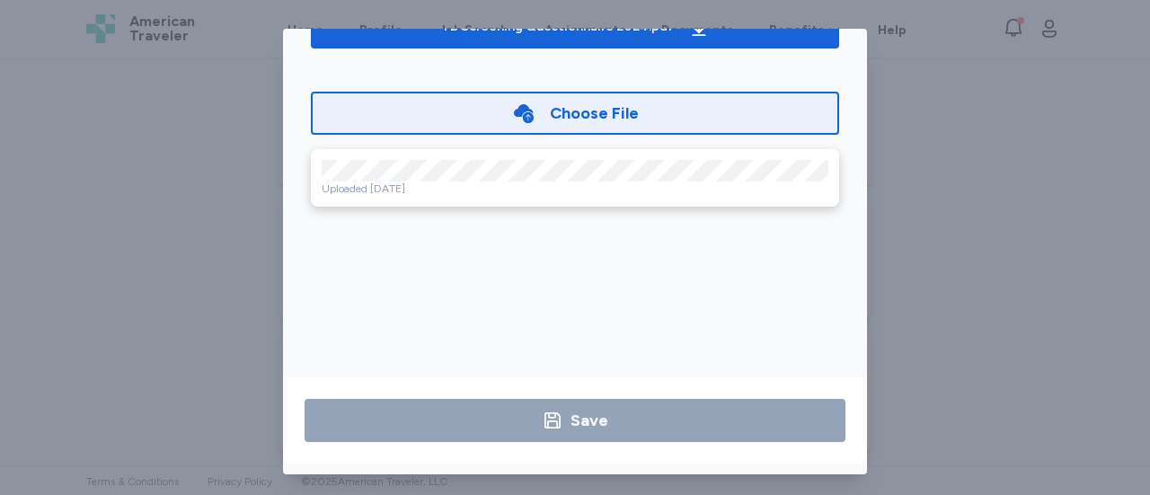
scroll to position [0, 0]
